Goal: Task Accomplishment & Management: Complete application form

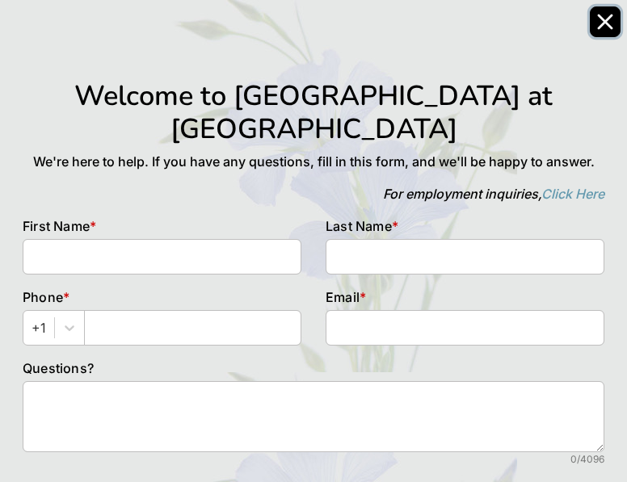
click at [615, 27] on button "Close" at bounding box center [604, 21] width 31 height 31
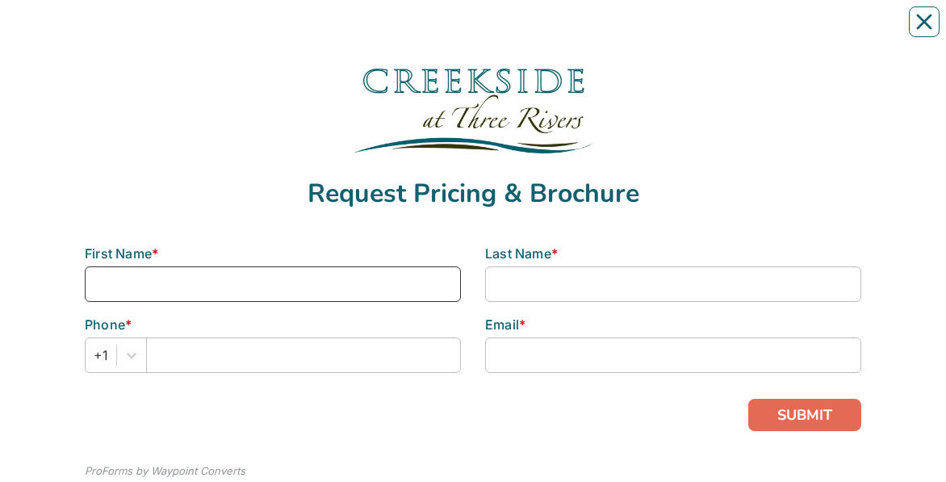
click at [202, 283] on input at bounding box center [273, 284] width 376 height 36
type input "[PERSON_NAME]"
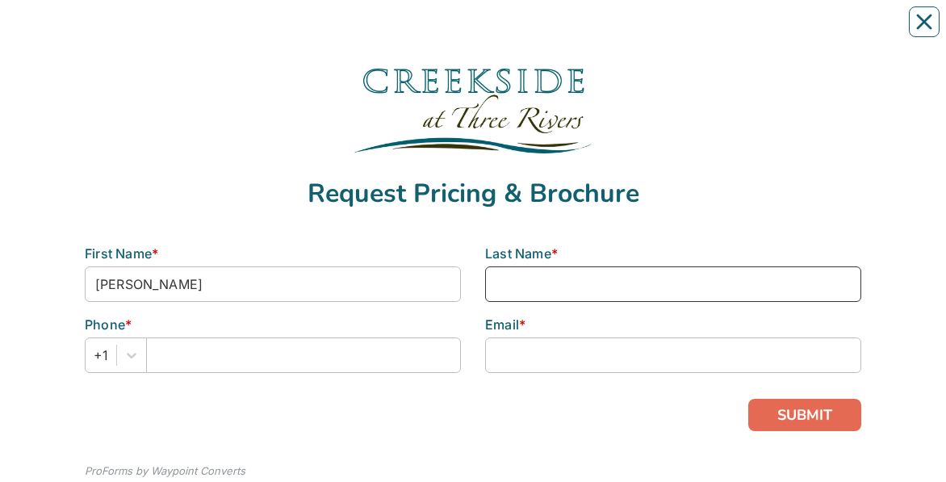
type input "[PERSON_NAME]"
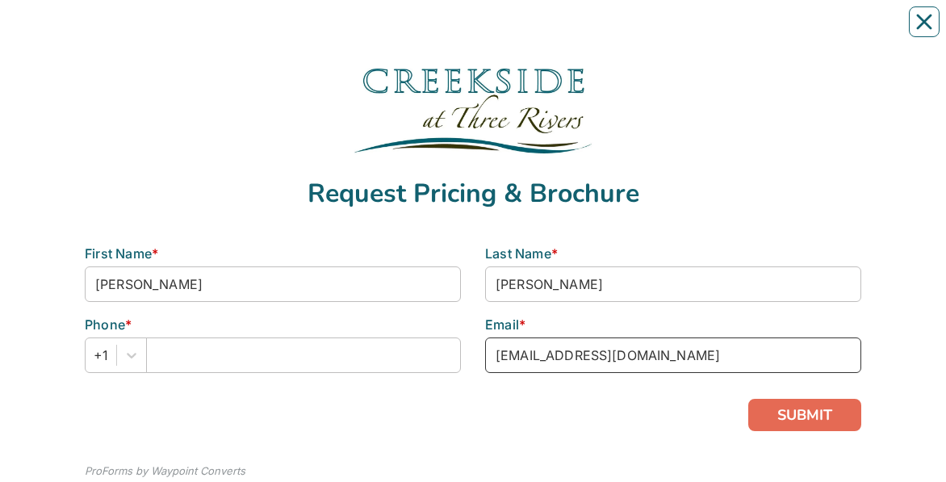
drag, startPoint x: 697, startPoint y: 360, endPoint x: 491, endPoint y: 360, distance: 205.9
click at [491, 360] on input "[EMAIL_ADDRESS][DOMAIN_NAME]" at bounding box center [673, 355] width 376 height 36
type input "[EMAIL_ADDRESS][DOMAIN_NAME]"
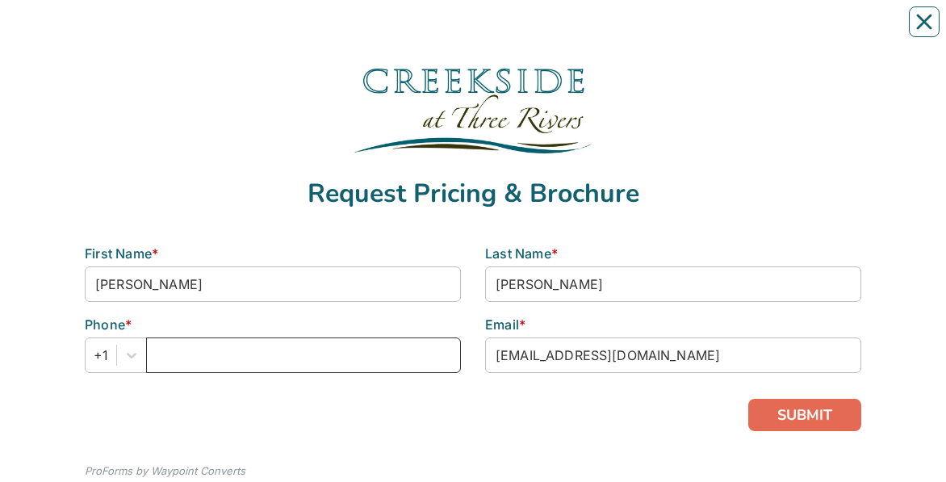
click at [174, 351] on input "text" at bounding box center [303, 355] width 315 height 36
type input "7273263105"
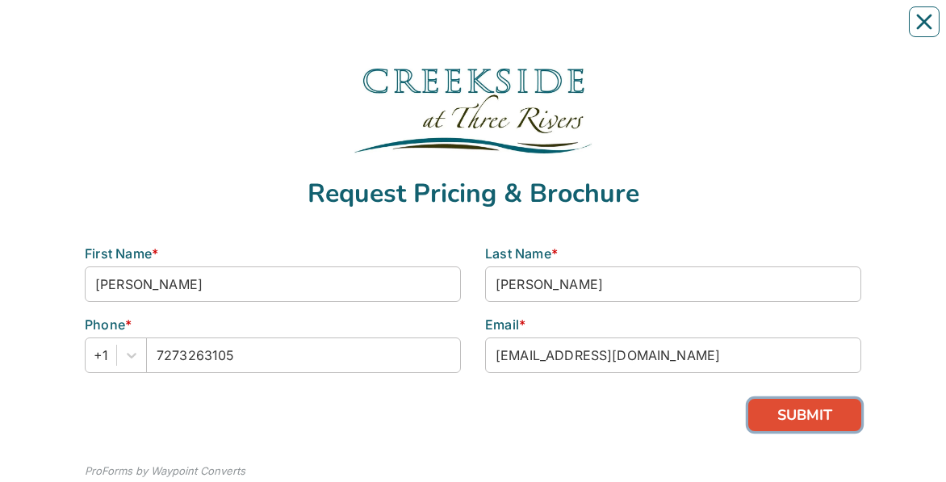
click at [838, 417] on button "SUBMIT" at bounding box center [804, 415] width 113 height 32
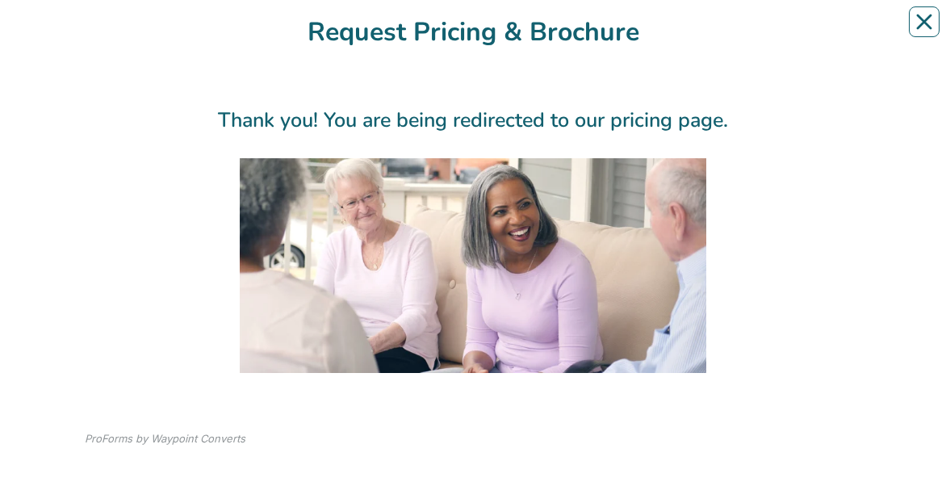
scroll to position [180, 0]
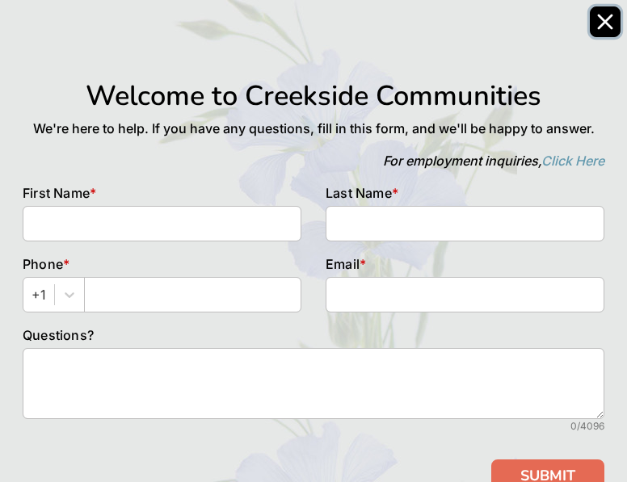
click at [612, 24] on icon "Close" at bounding box center [605, 22] width 16 height 16
